Goal: Task Accomplishment & Management: Complete application form

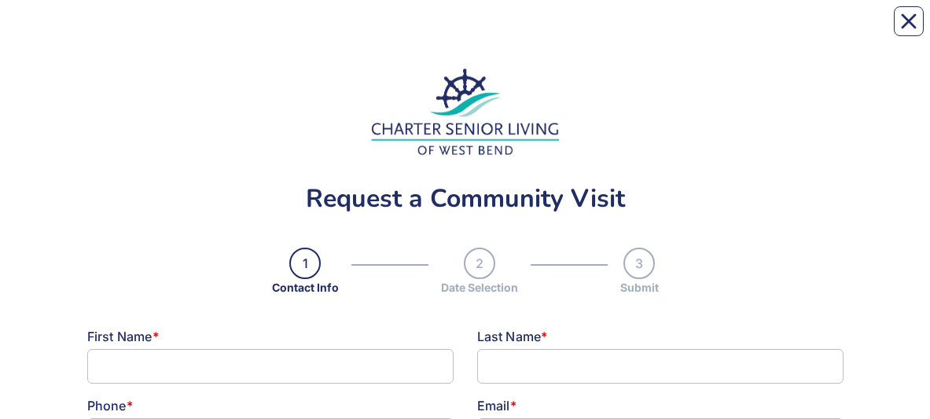
click at [237, 31] on div "First Name *" at bounding box center [270, 336] width 366 height 19
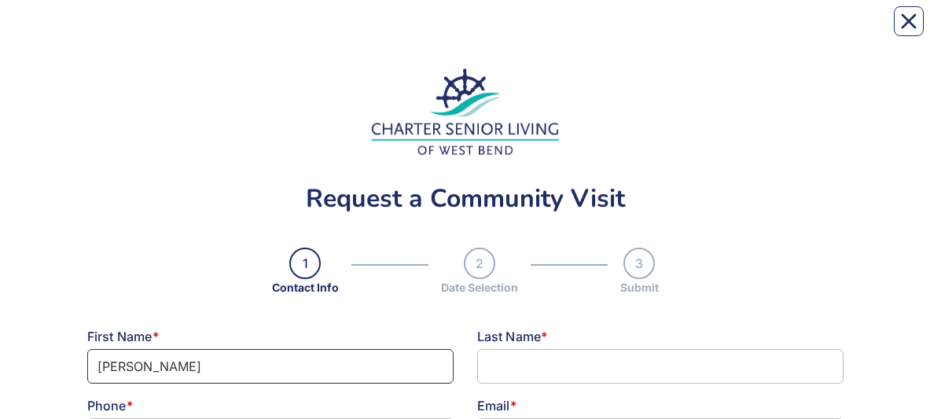
type input "[PERSON_NAME]"
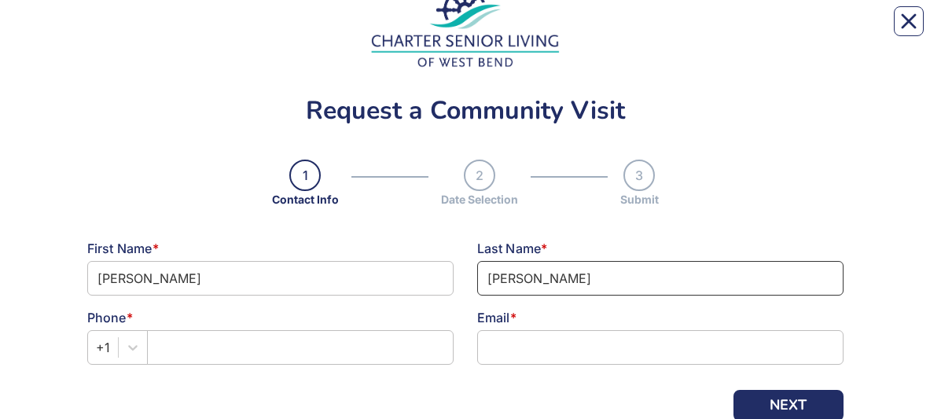
scroll to position [89, 0]
type input "[PERSON_NAME]"
click at [190, 31] on div "Phone *" at bounding box center [270, 316] width 366 height 19
click at [202, 31] on div "Phone *" at bounding box center [270, 316] width 366 height 19
click at [179, 31] on div "Phone *" at bounding box center [270, 316] width 366 height 19
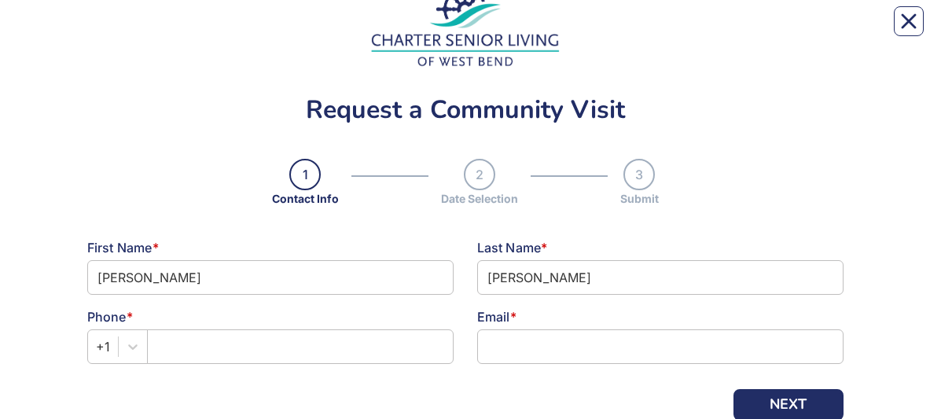
click at [175, 31] on div "Phone *" at bounding box center [270, 316] width 366 height 19
click at [163, 31] on div "First Name * [PERSON_NAME]" at bounding box center [270, 272] width 390 height 69
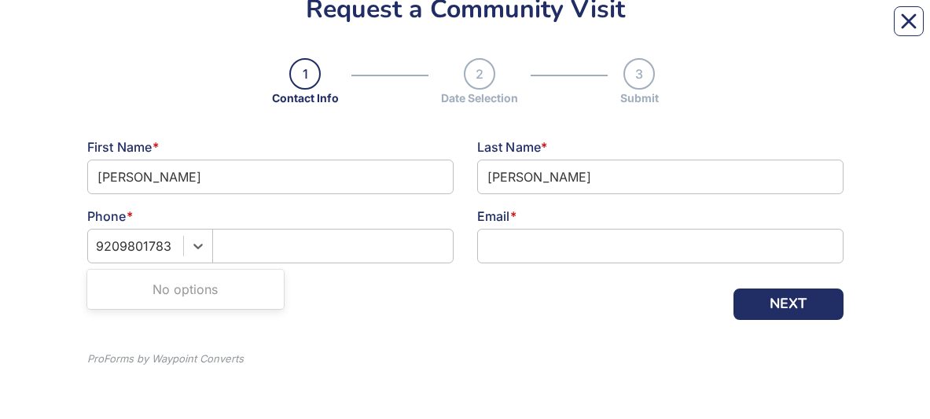
type input "9209801783"
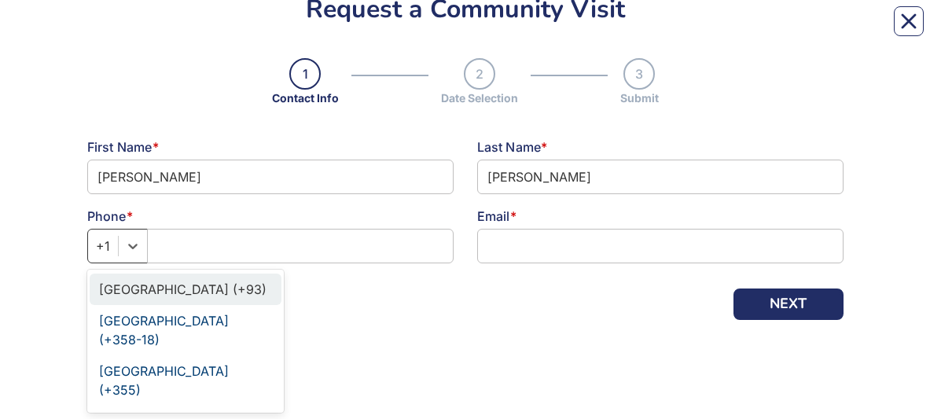
click at [103, 31] on div "+1" at bounding box center [103, 246] width 14 height 19
click at [114, 31] on div "+1" at bounding box center [103, 246] width 30 height 28
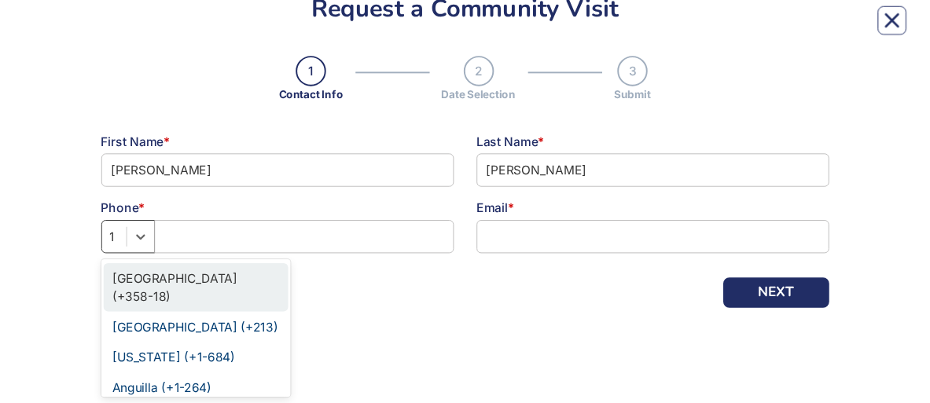
scroll to position [205, 0]
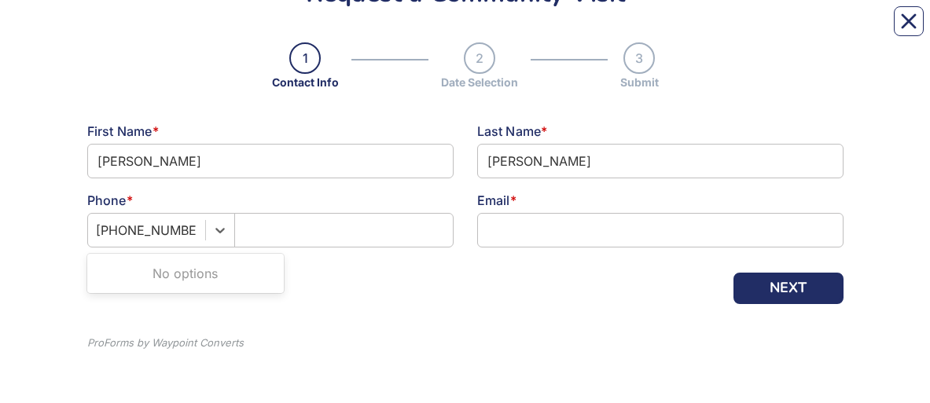
type input "[PHONE_NUMBER]"
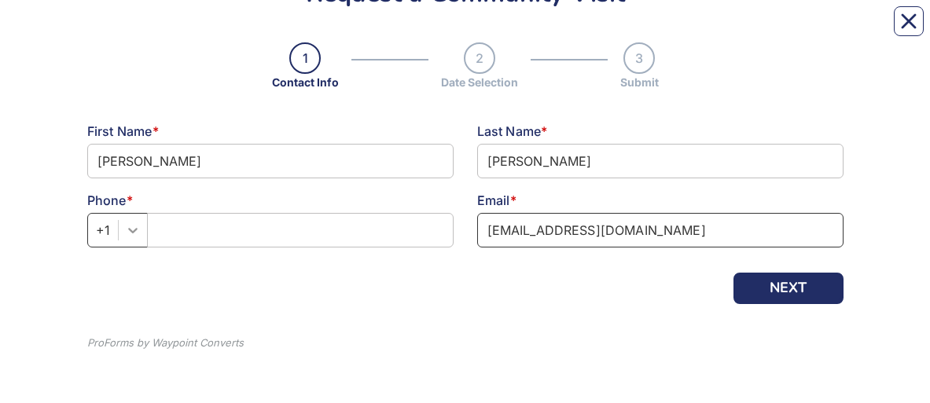
type input "[EMAIL_ADDRESS][DOMAIN_NAME]"
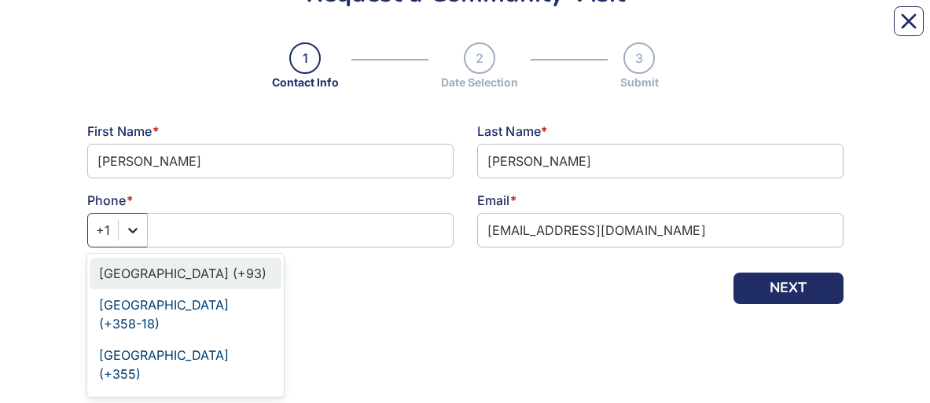
click at [130, 31] on div at bounding box center [133, 230] width 28 height 28
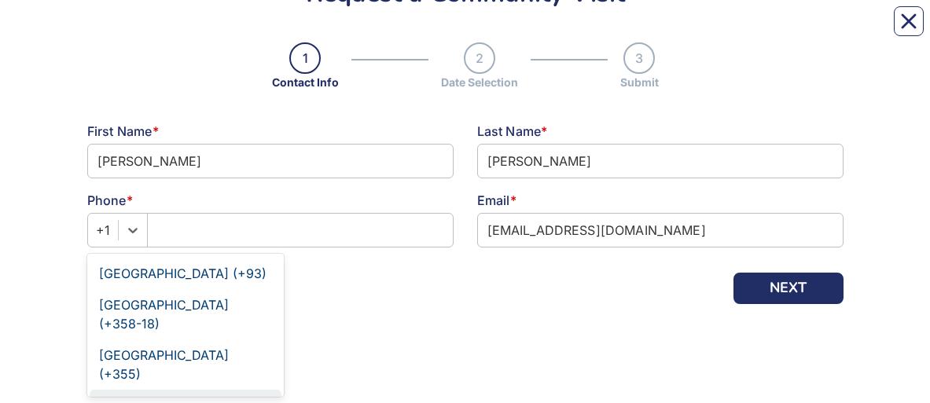
scroll to position [1, 0]
click at [123, 31] on div "[GEOGRAPHIC_DATA] (+213)" at bounding box center [186, 404] width 192 height 31
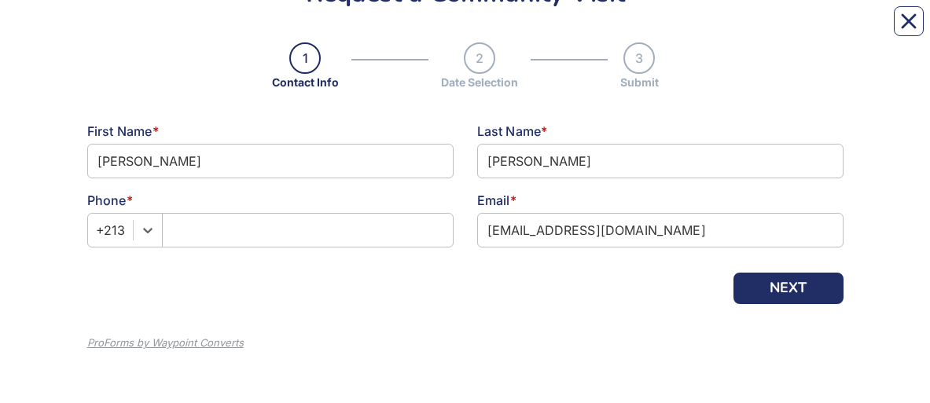
click at [127, 31] on div "ProForms by Waypoint Converts" at bounding box center [165, 344] width 156 height 16
click at [199, 31] on input "text" at bounding box center [308, 230] width 292 height 35
click at [121, 31] on div "+213" at bounding box center [110, 230] width 29 height 19
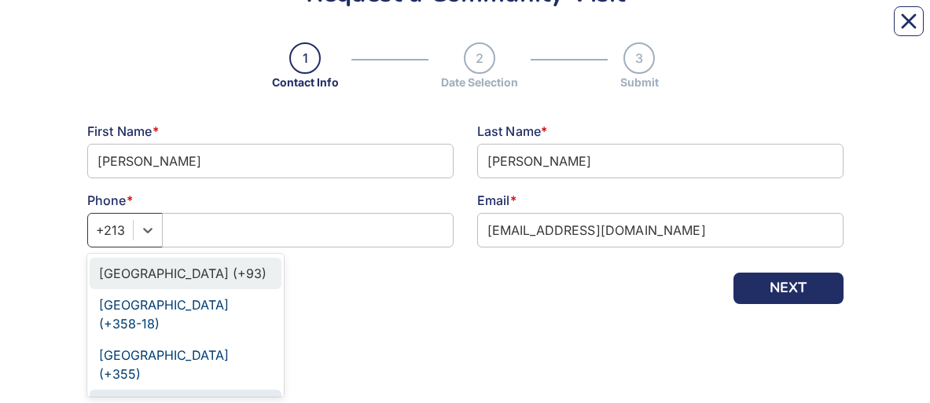
click at [127, 31] on div "+213" at bounding box center [110, 230] width 45 height 28
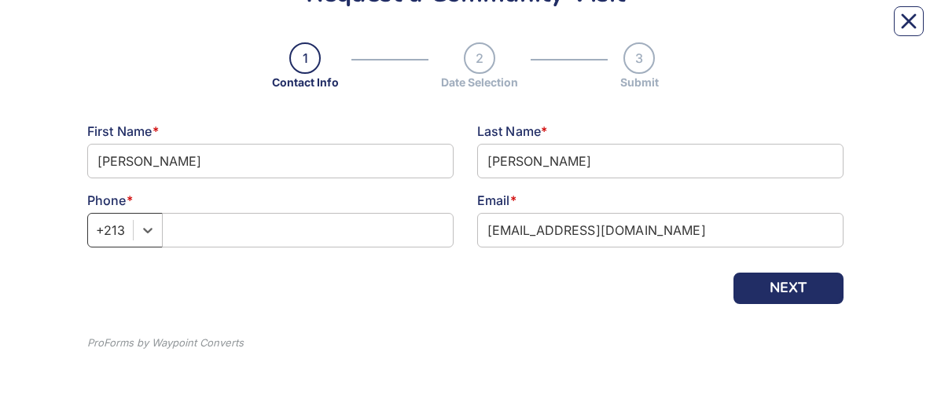
click at [127, 31] on div "+213" at bounding box center [110, 230] width 45 height 28
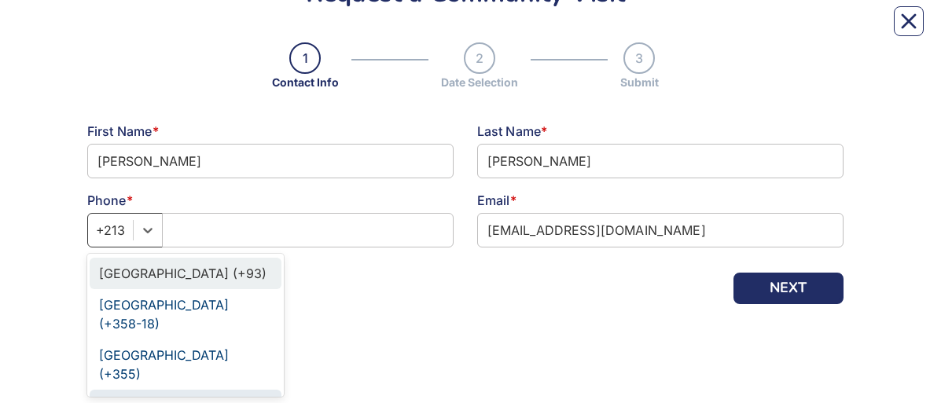
click at [119, 31] on div "+213" at bounding box center [110, 230] width 29 height 19
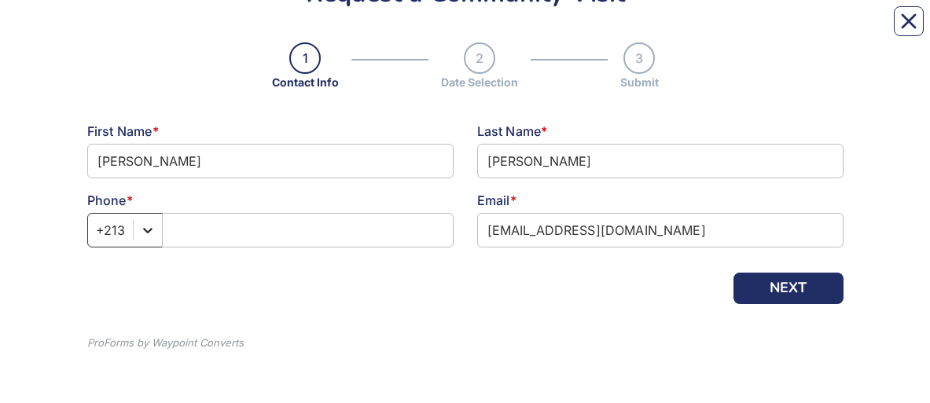
click at [145, 31] on icon at bounding box center [148, 230] width 16 height 16
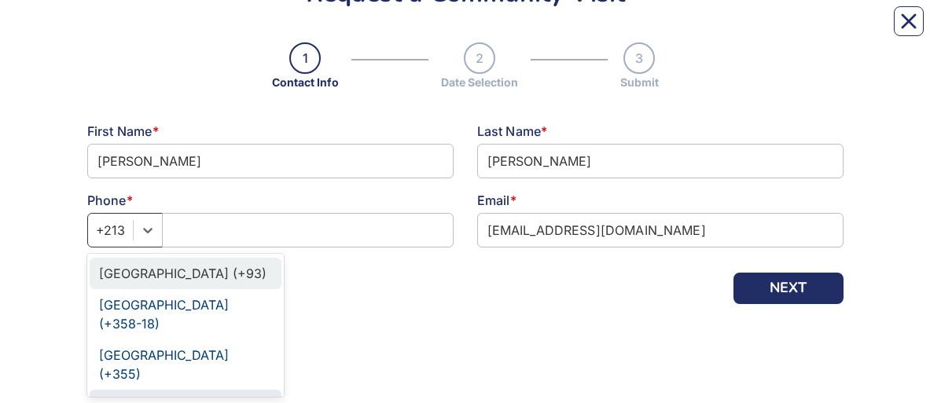
click at [115, 31] on div at bounding box center [110, 230] width 29 height 22
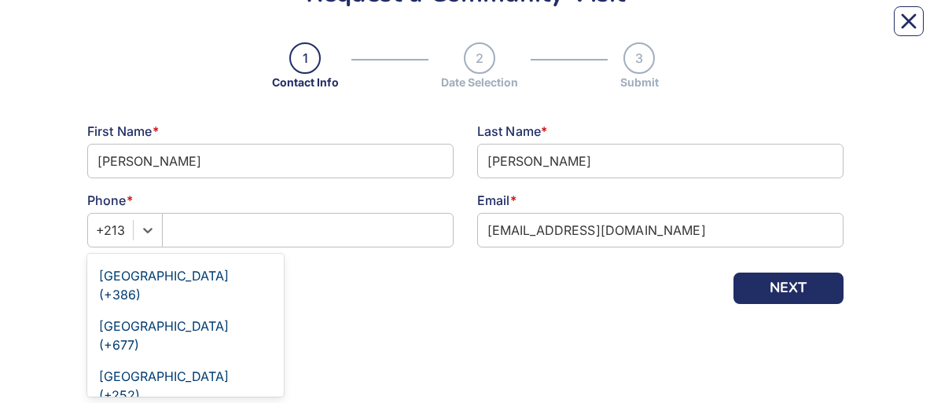
scroll to position [7652, 0]
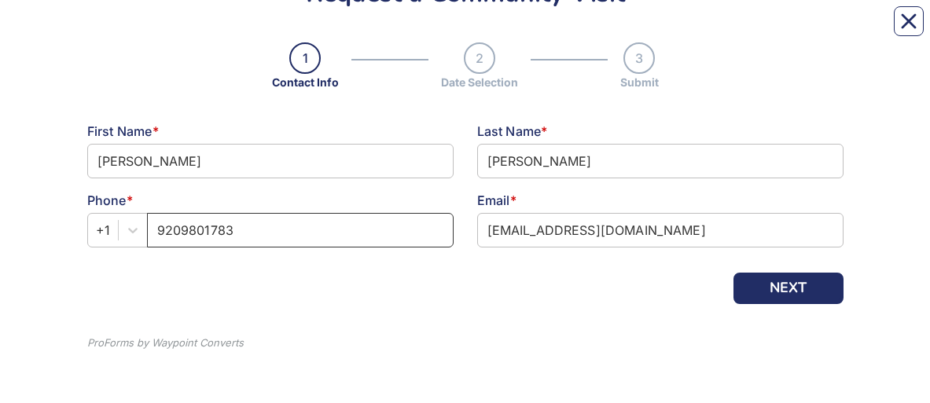
click at [179, 31] on input "9209801783" at bounding box center [300, 230] width 307 height 35
click at [211, 31] on input "920-9801783" at bounding box center [300, 230] width 307 height 35
type input "[PHONE_NUMBER]"
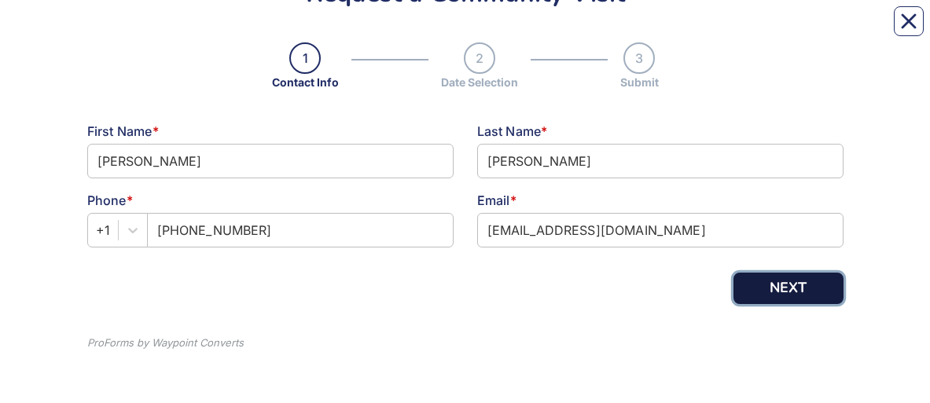
click at [790, 31] on button "NEXT" at bounding box center [788, 288] width 110 height 31
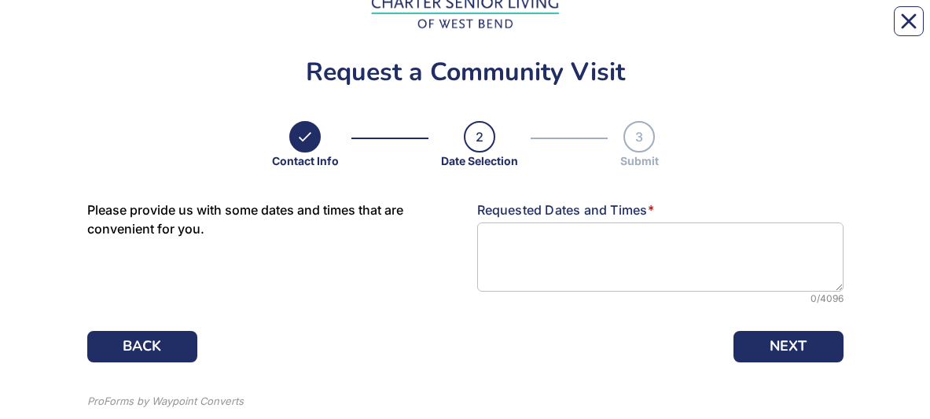
scroll to position [126, 0]
click at [472, 31] on div at bounding box center [465, 347] width 756 height 31
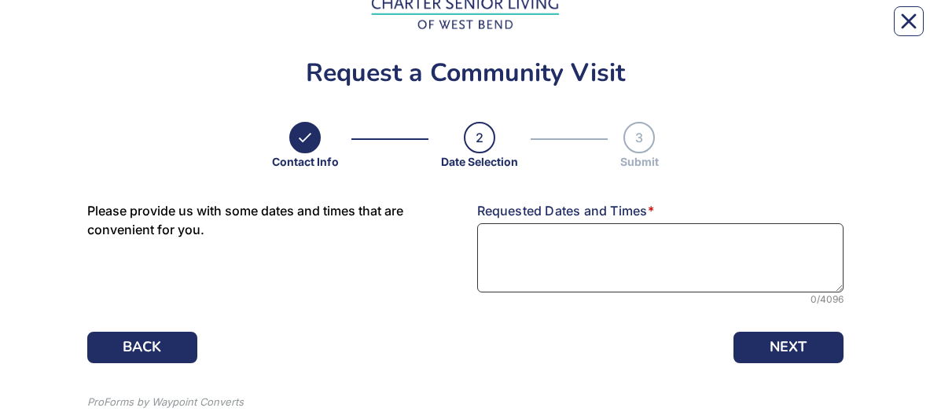
click at [505, 31] on textarea at bounding box center [660, 257] width 366 height 69
click at [531, 31] on textarea "[DATE]10:00 am" at bounding box center [660, 257] width 366 height 69
click at [612, 31] on textarea "[DATE] 10:00 am" at bounding box center [660, 257] width 366 height 69
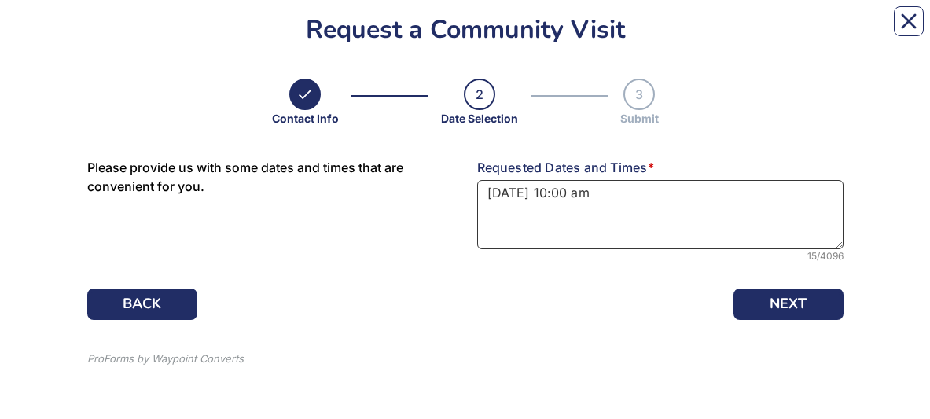
scroll to position [169, 0]
type textarea "[DATE] 10:00 am"
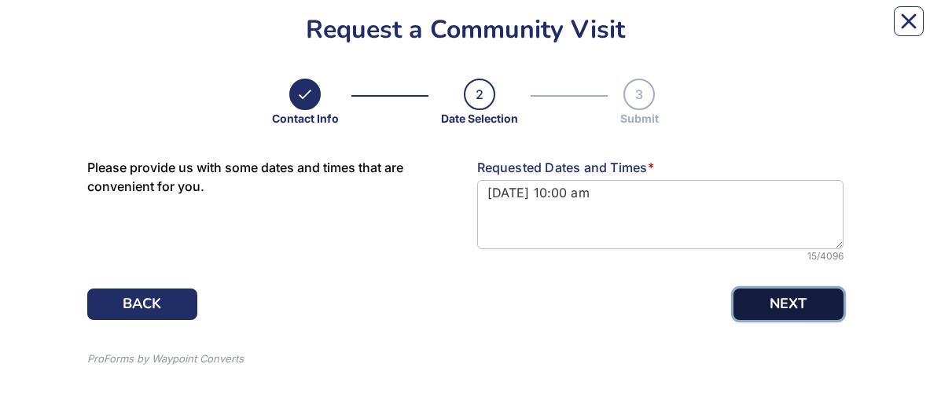
click at [809, 31] on button "NEXT" at bounding box center [788, 303] width 110 height 31
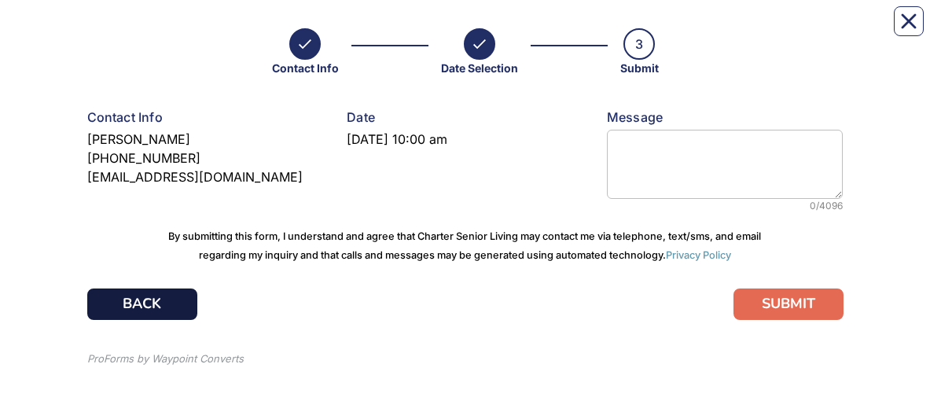
scroll to position [219, 0]
click at [129, 31] on button "BACK" at bounding box center [142, 303] width 110 height 31
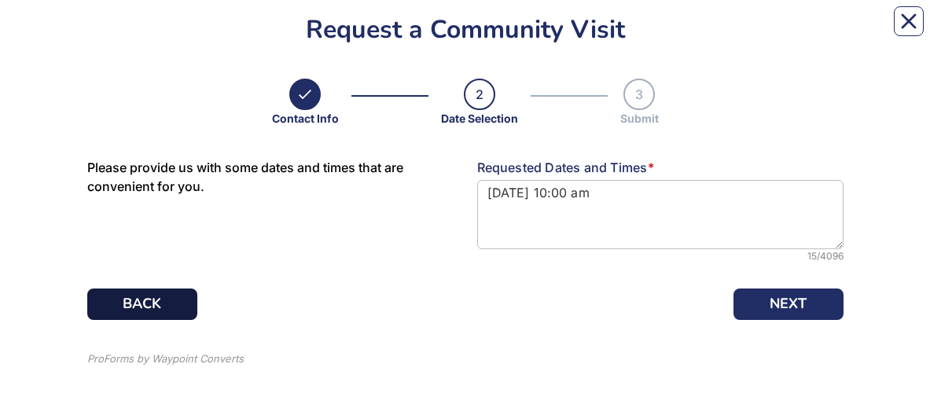
scroll to position [169, 0]
click at [121, 31] on button "BACK" at bounding box center [142, 303] width 110 height 31
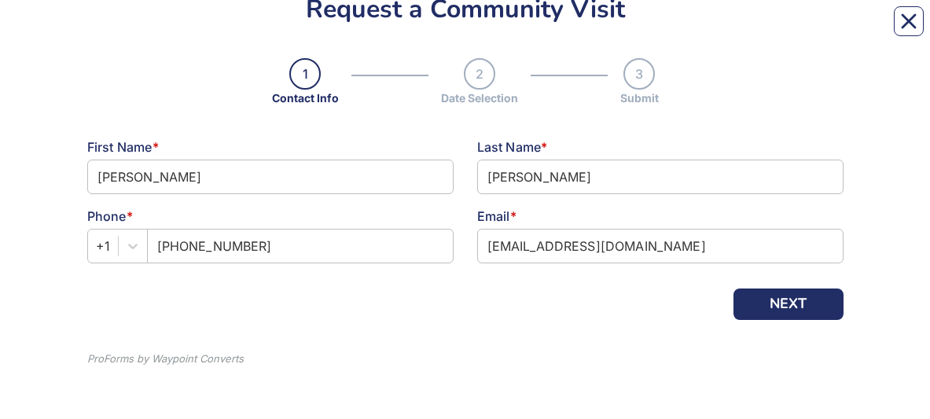
scroll to position [189, 0]
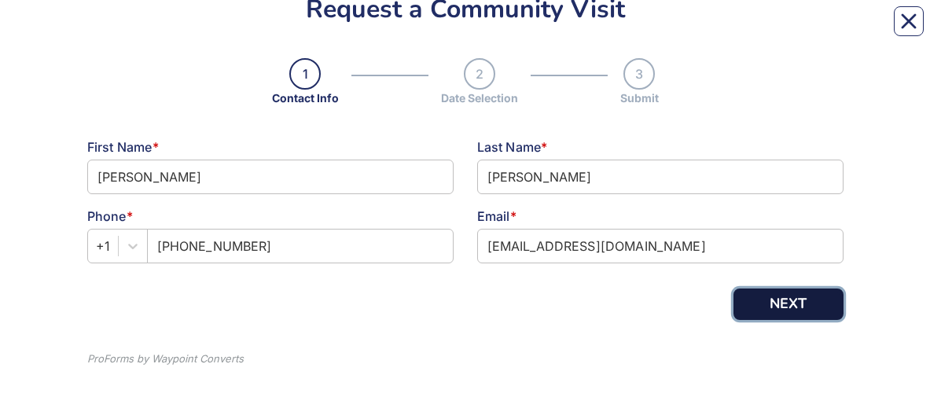
click at [759, 31] on button "NEXT" at bounding box center [788, 303] width 110 height 31
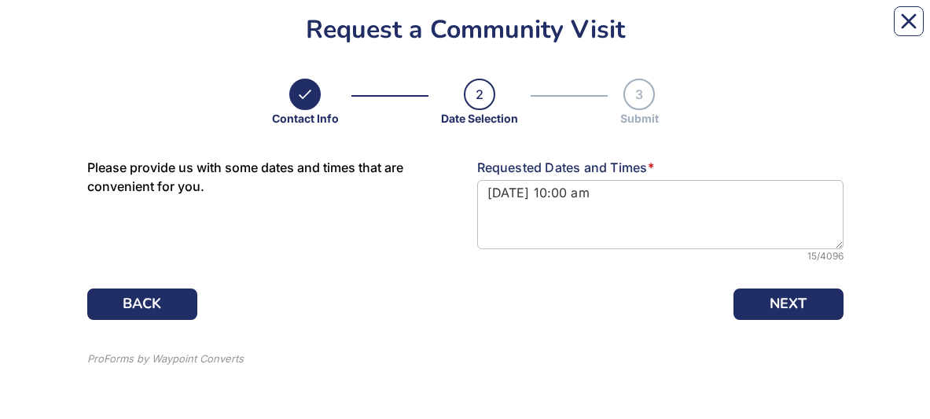
scroll to position [169, 0]
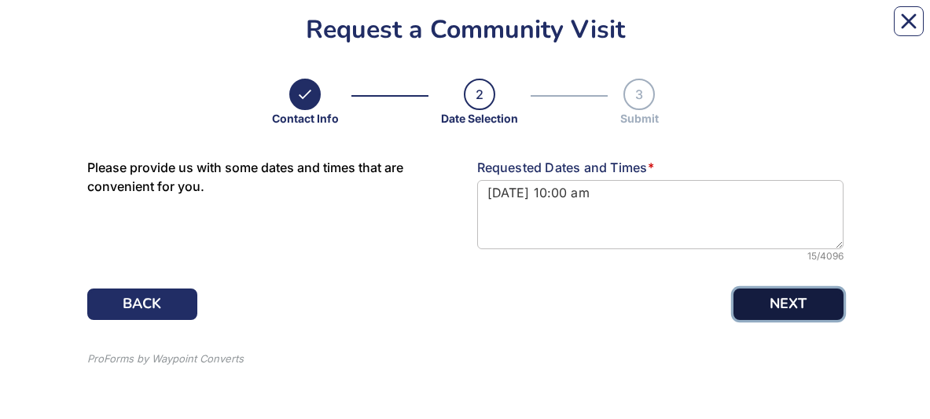
click at [797, 31] on button "NEXT" at bounding box center [788, 303] width 110 height 31
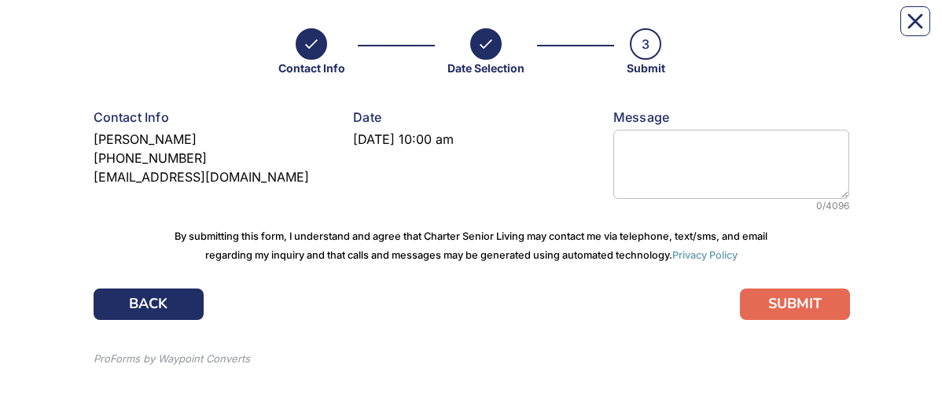
scroll to position [219, 0]
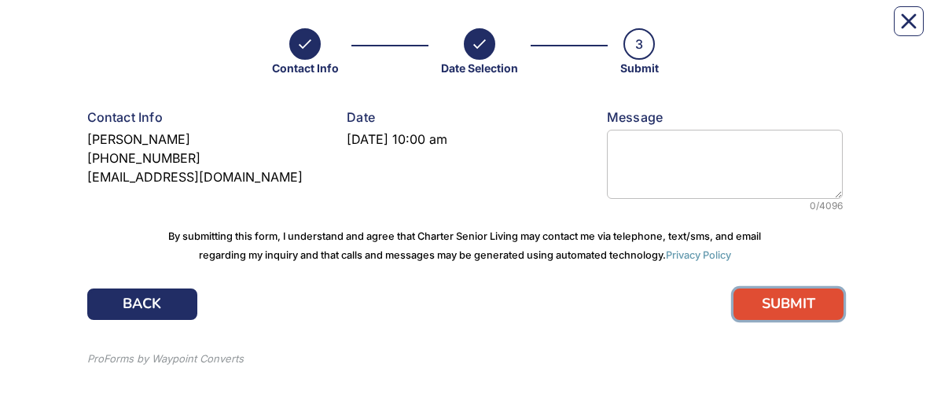
click at [785, 31] on button "SUBMIT" at bounding box center [788, 303] width 110 height 31
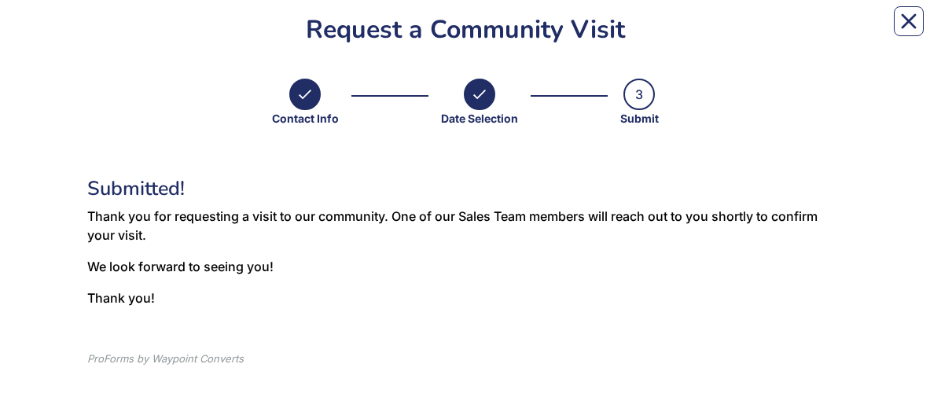
scroll to position [169, 0]
